Goal: Task Accomplishment & Management: Use online tool/utility

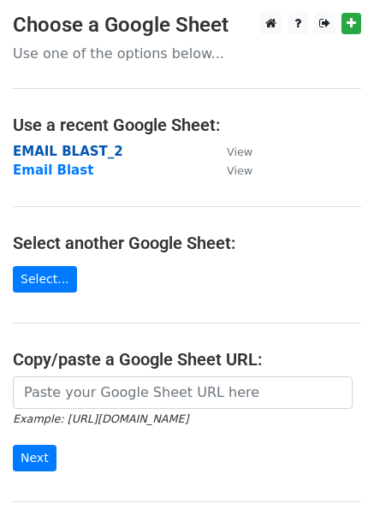
click at [77, 155] on strong "EMAIL BLAST_2" at bounding box center [68, 151] width 110 height 15
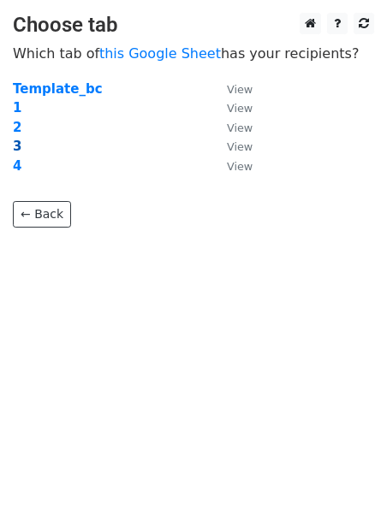
click at [15, 142] on strong "3" at bounding box center [17, 146] width 9 height 15
click at [18, 148] on strong "3" at bounding box center [17, 146] width 9 height 15
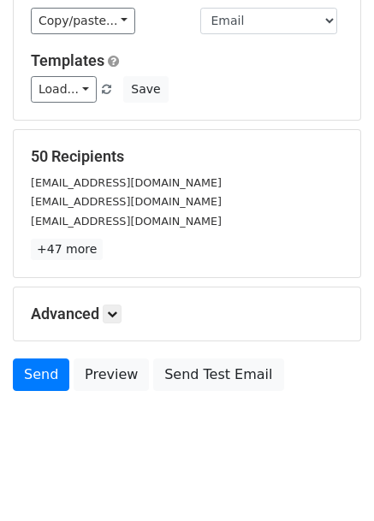
scroll to position [208, 0]
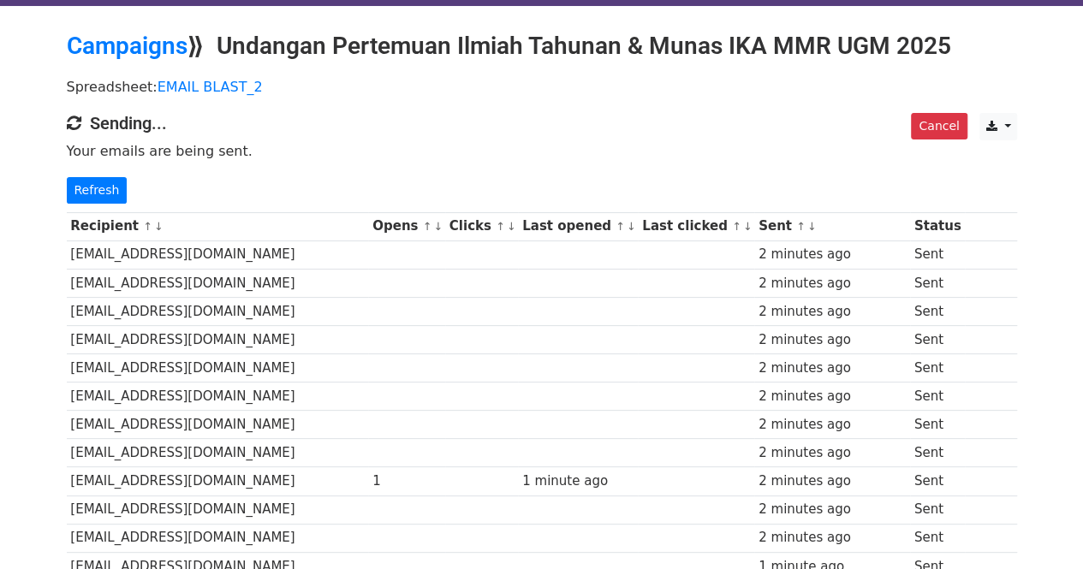
drag, startPoint x: 472, startPoint y: 563, endPoint x: 390, endPoint y: 474, distance: 120.6
